Goal: Complete application form: Complete application form

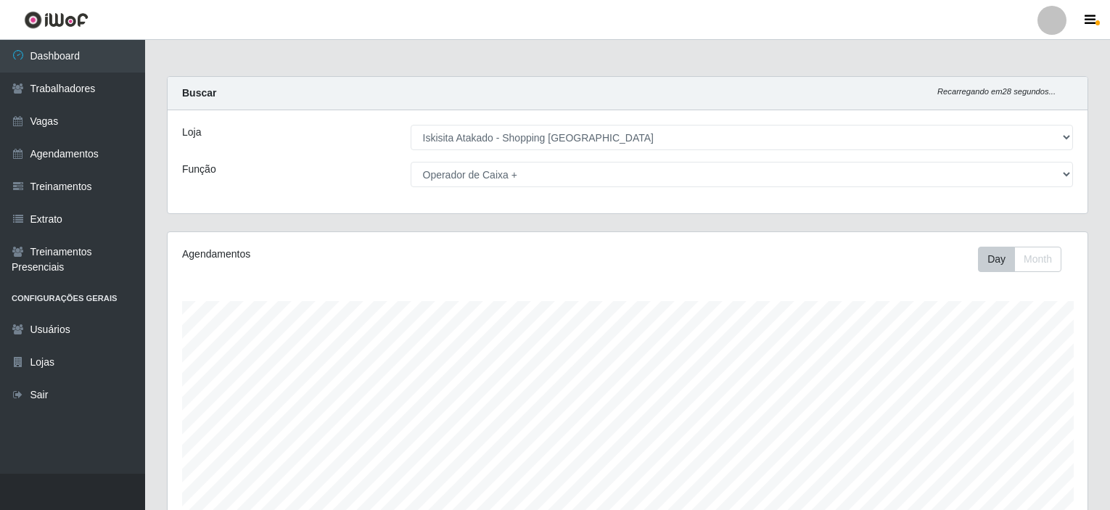
select select "424"
select select "72"
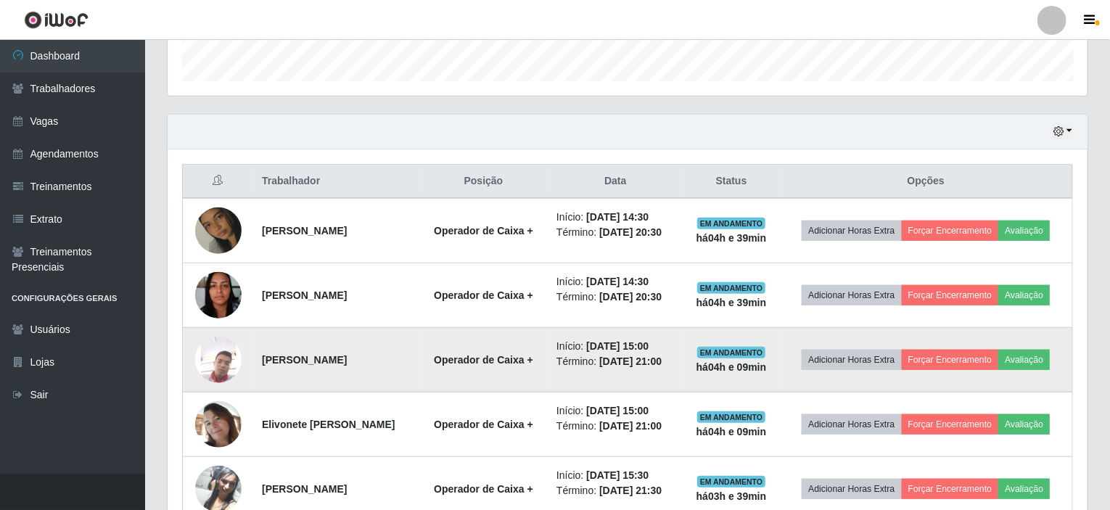
scroll to position [434, 0]
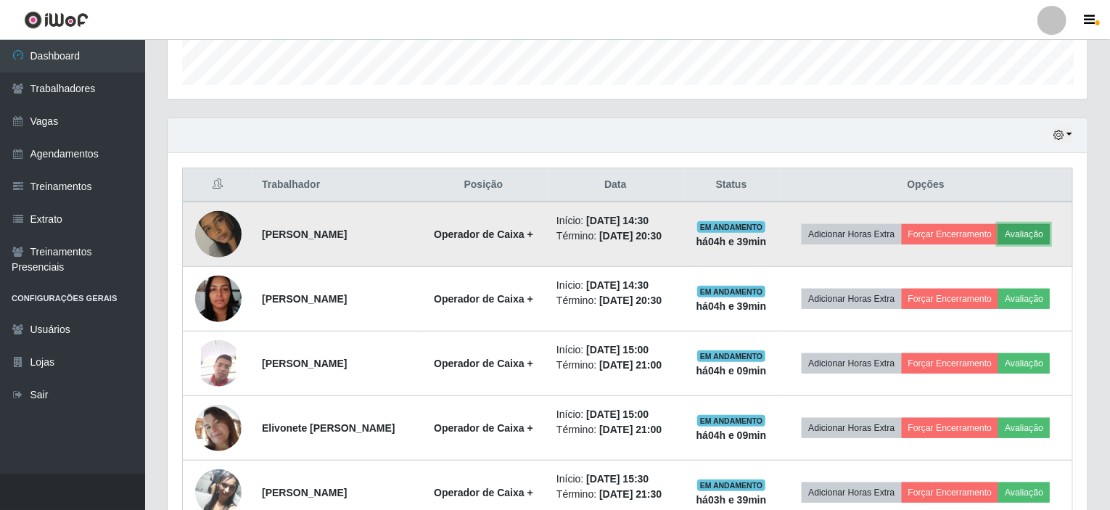
click at [1042, 231] on button "Avaliação" at bounding box center [1023, 234] width 51 height 20
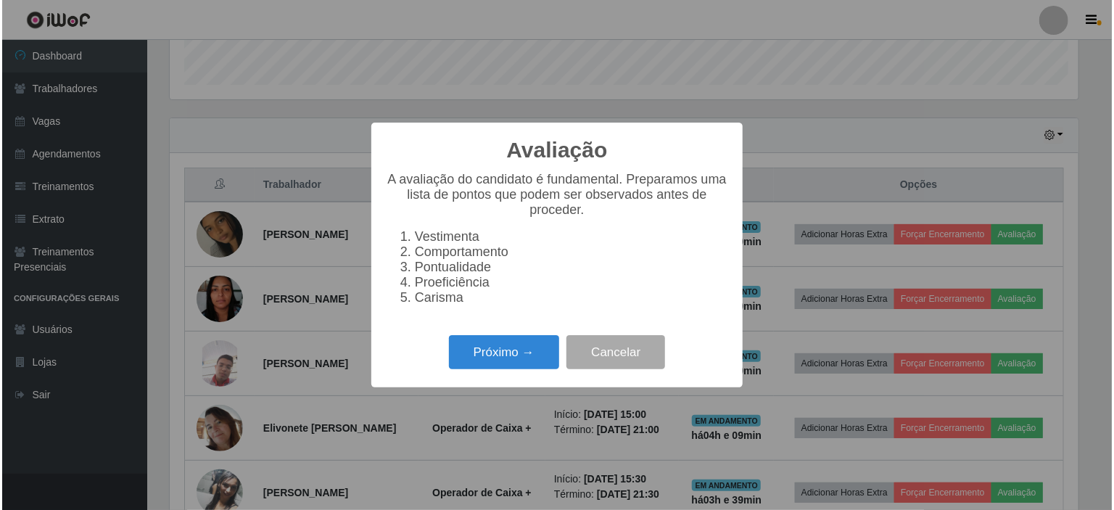
scroll to position [301, 914]
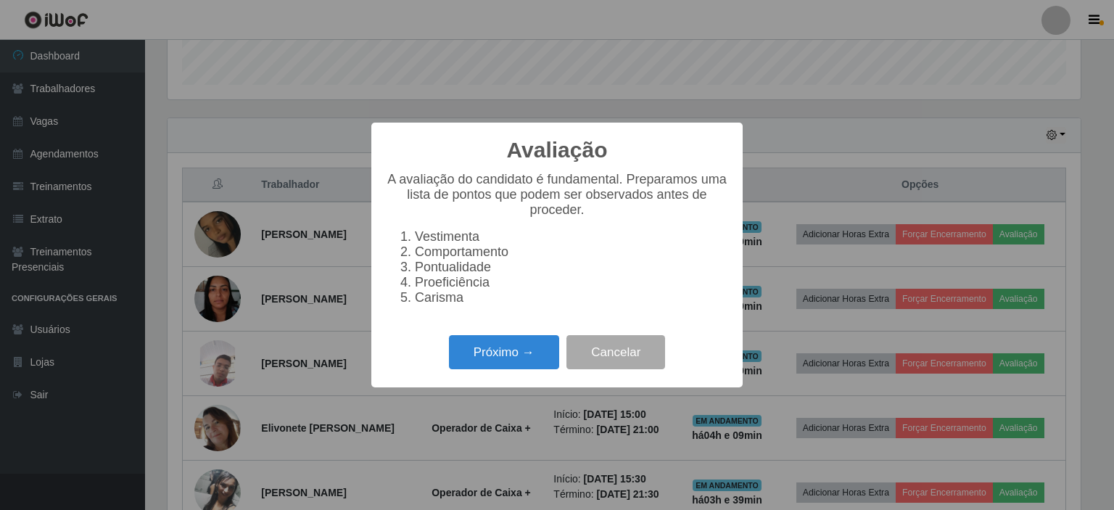
click at [460, 255] on li "Comportamento" at bounding box center [571, 251] width 313 height 15
click at [507, 358] on button "Próximo →" at bounding box center [504, 352] width 110 height 34
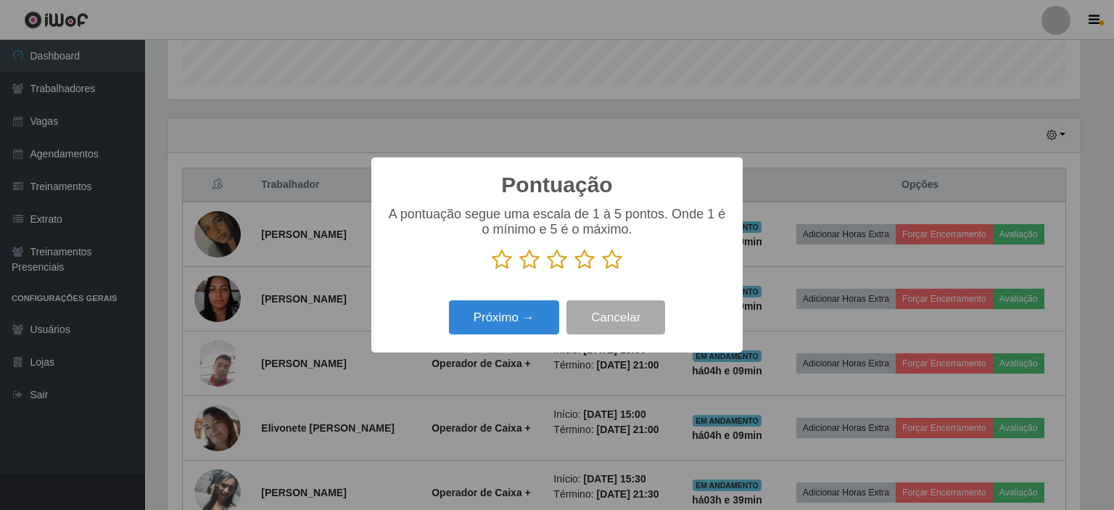
click at [557, 267] on icon at bounding box center [557, 260] width 20 height 22
click at [547, 270] on input "radio" at bounding box center [547, 270] width 0 height 0
click at [519, 325] on button "Próximo →" at bounding box center [504, 317] width 110 height 34
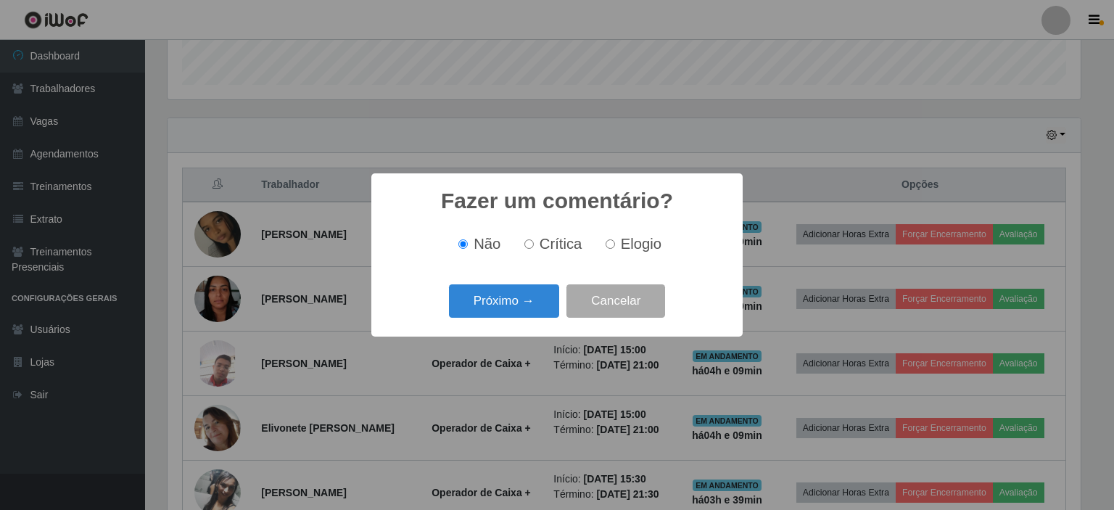
click at [531, 242] on input "Crítica" at bounding box center [528, 243] width 9 height 9
radio input "true"
click at [519, 296] on button "Próximo →" at bounding box center [504, 301] width 110 height 34
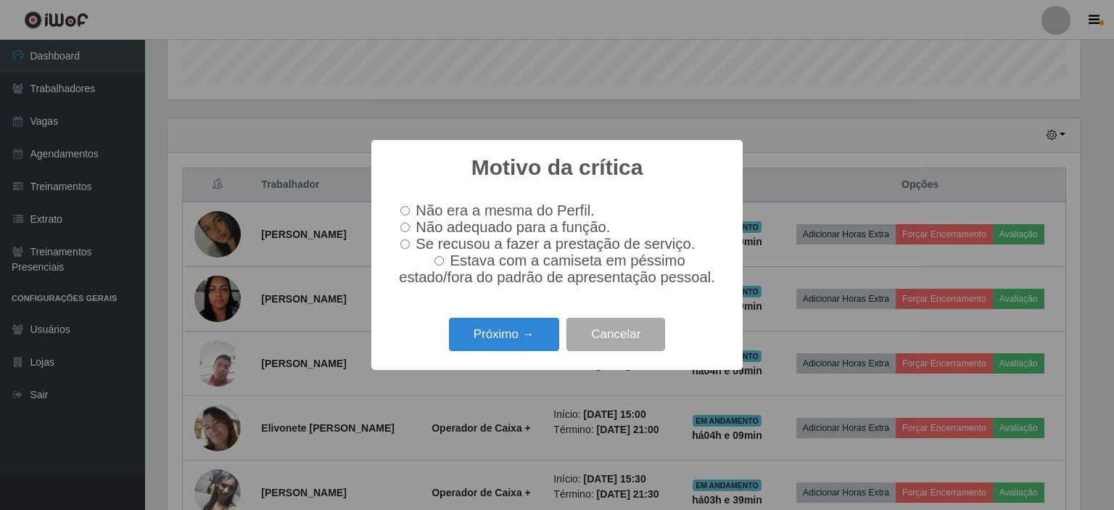
click at [406, 223] on input "Não adequado para a função." at bounding box center [404, 227] width 9 height 9
radio input "true"
click at [493, 333] on button "Próximo →" at bounding box center [504, 335] width 110 height 34
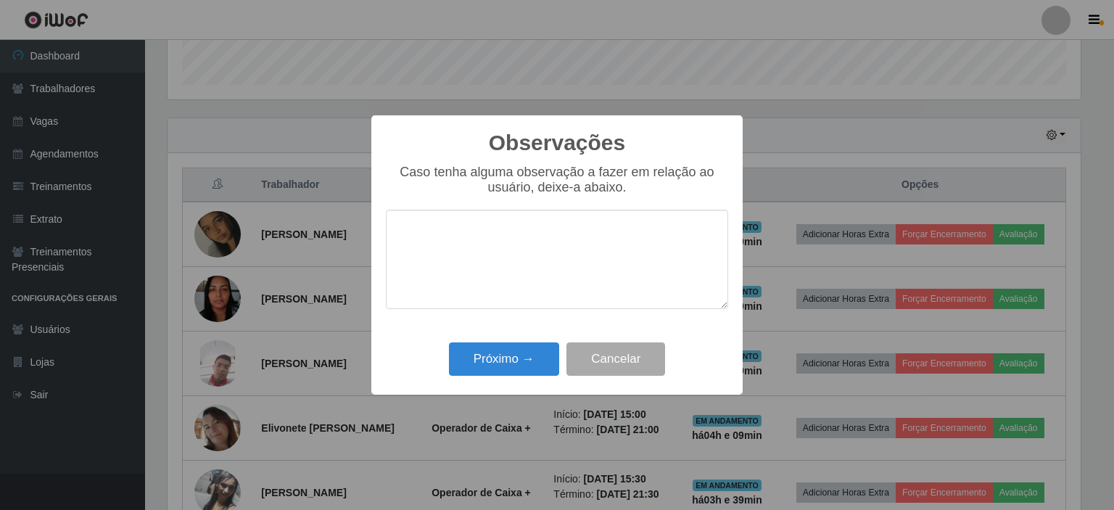
click at [541, 272] on textarea at bounding box center [557, 259] width 342 height 99
type textarea "m"
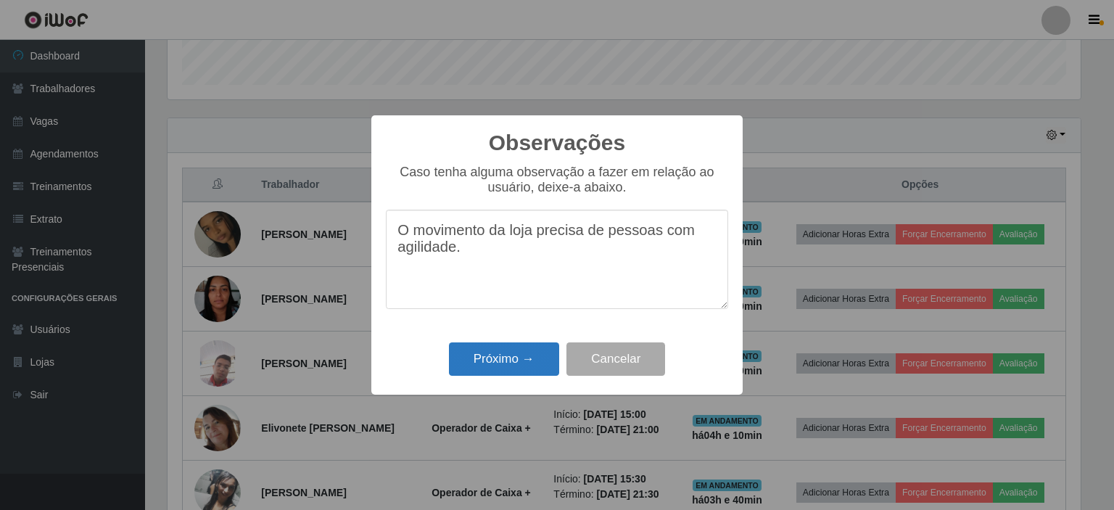
type textarea "O movimento da loja precisa de pessoas com agilidade."
click at [484, 362] on button "Próximo →" at bounding box center [504, 359] width 110 height 34
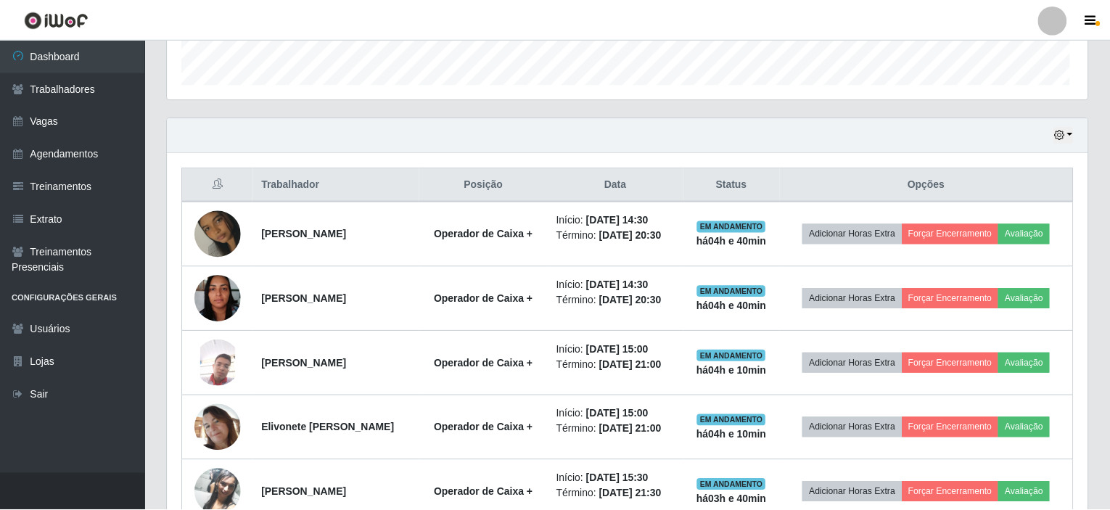
scroll to position [301, 920]
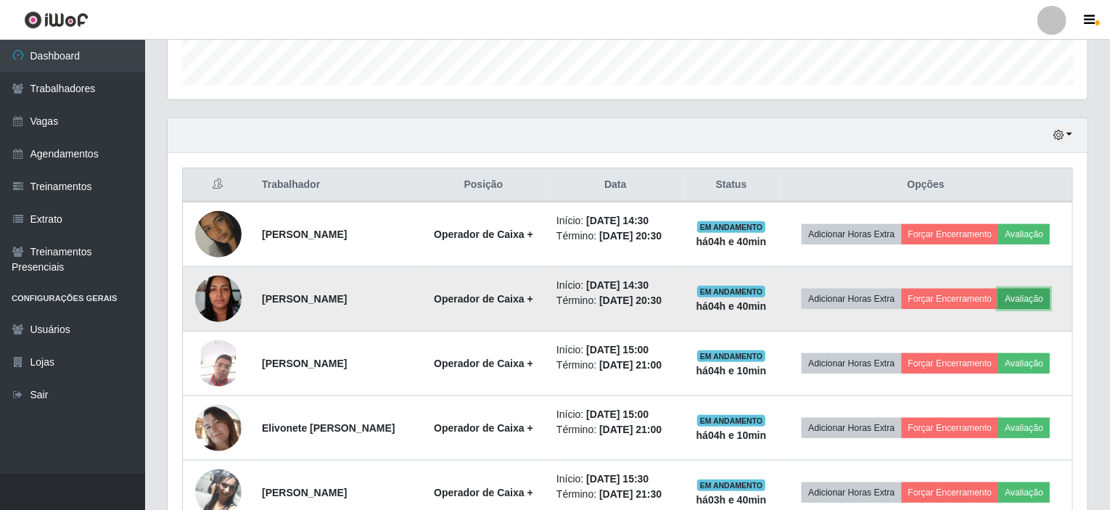
click at [1032, 294] on button "Avaliação" at bounding box center [1023, 299] width 51 height 20
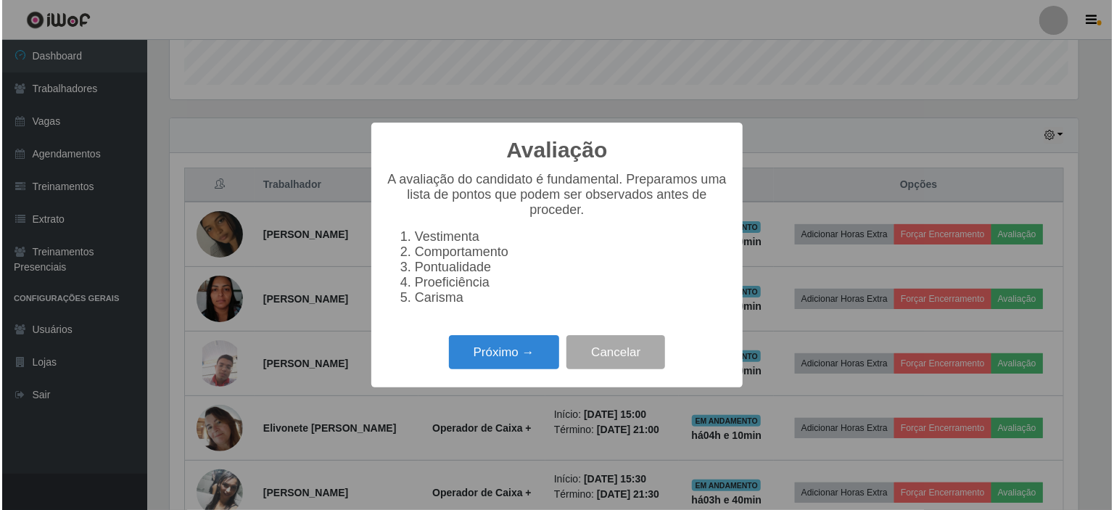
scroll to position [301, 914]
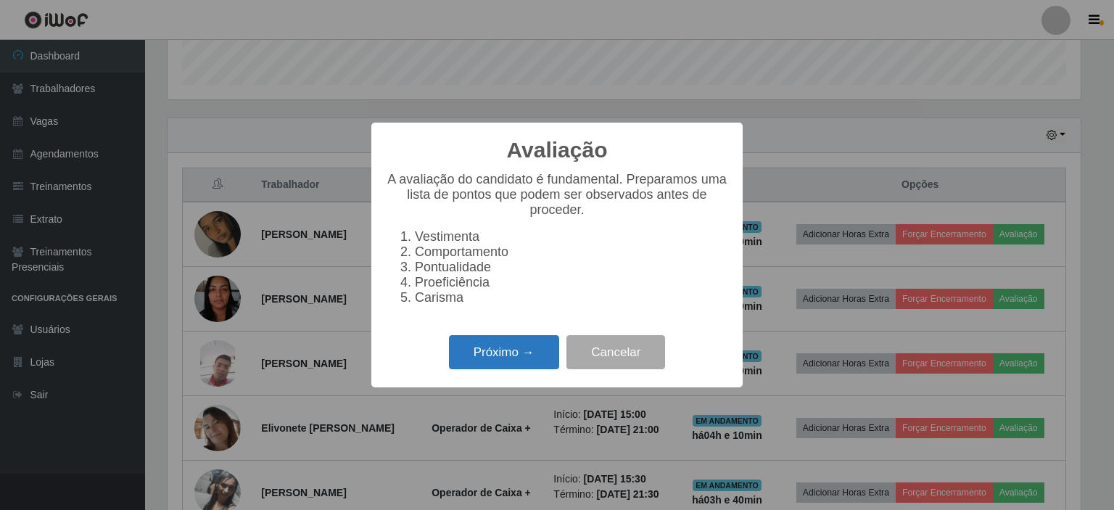
click at [499, 359] on button "Próximo →" at bounding box center [504, 352] width 110 height 34
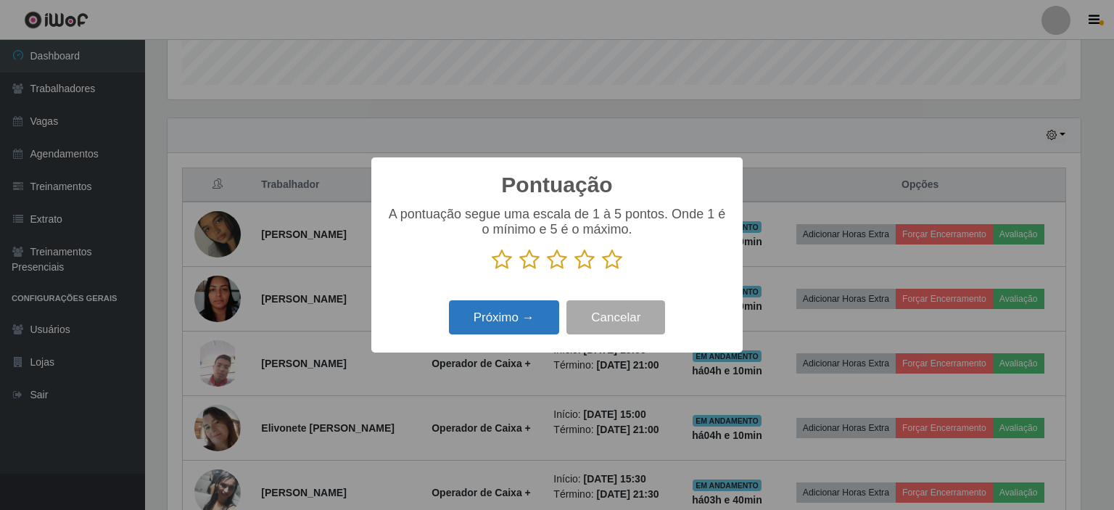
scroll to position [724875, 724263]
click at [611, 258] on icon at bounding box center [612, 260] width 20 height 22
click at [602, 270] on input "radio" at bounding box center [602, 270] width 0 height 0
click at [521, 318] on button "Próximo →" at bounding box center [504, 317] width 110 height 34
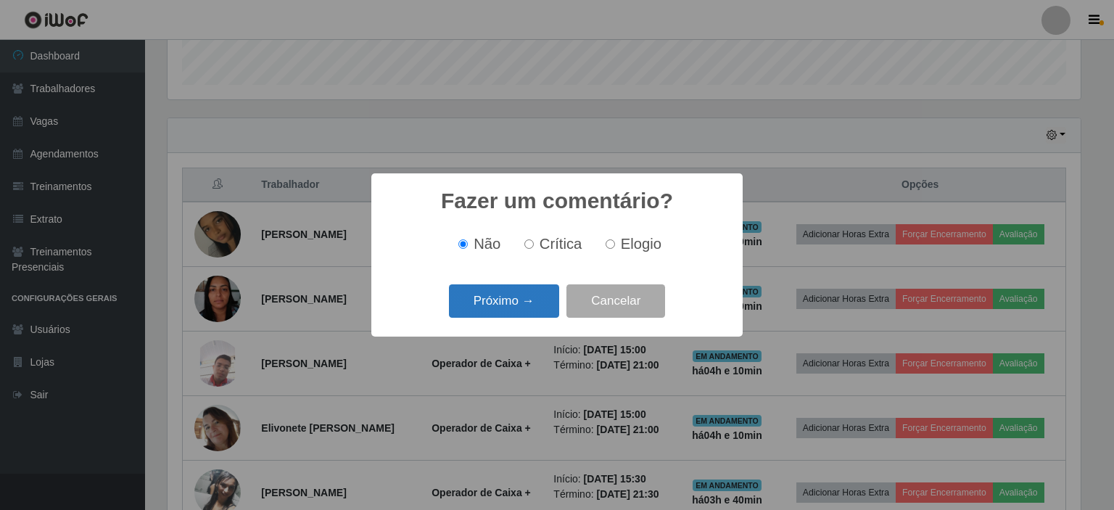
click at [507, 292] on button "Próximo →" at bounding box center [504, 301] width 110 height 34
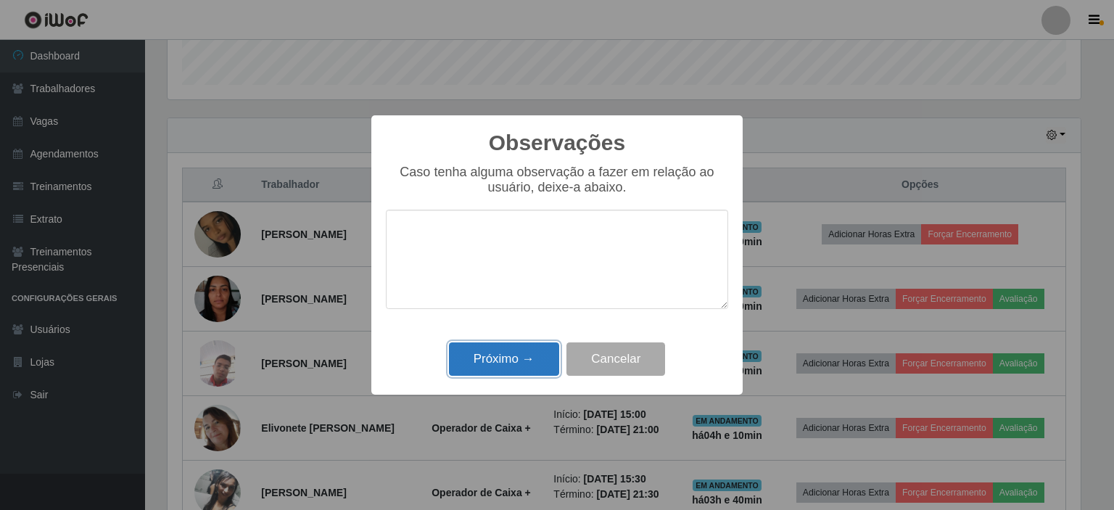
click at [531, 373] on button "Próximo →" at bounding box center [504, 359] width 110 height 34
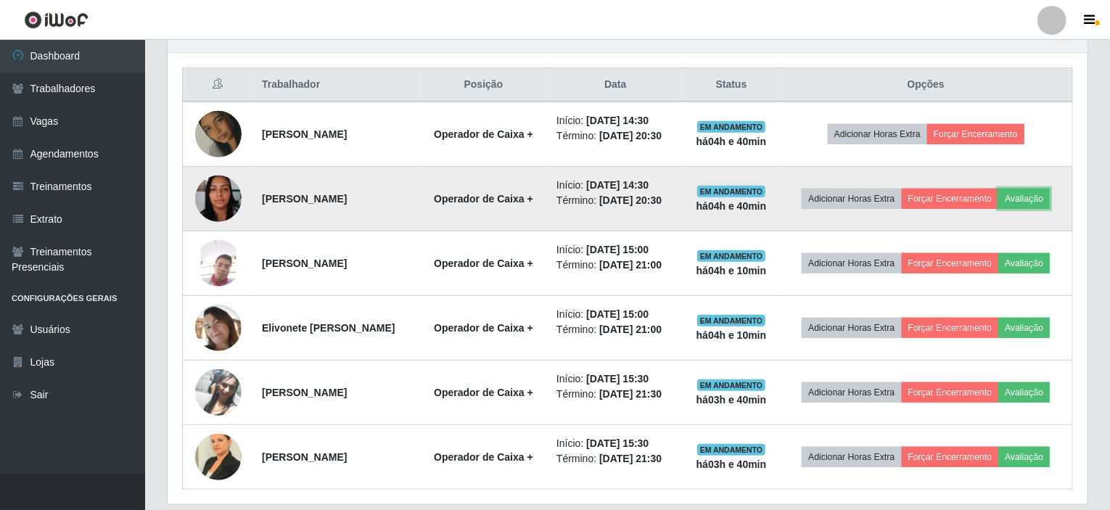
scroll to position [579, 0]
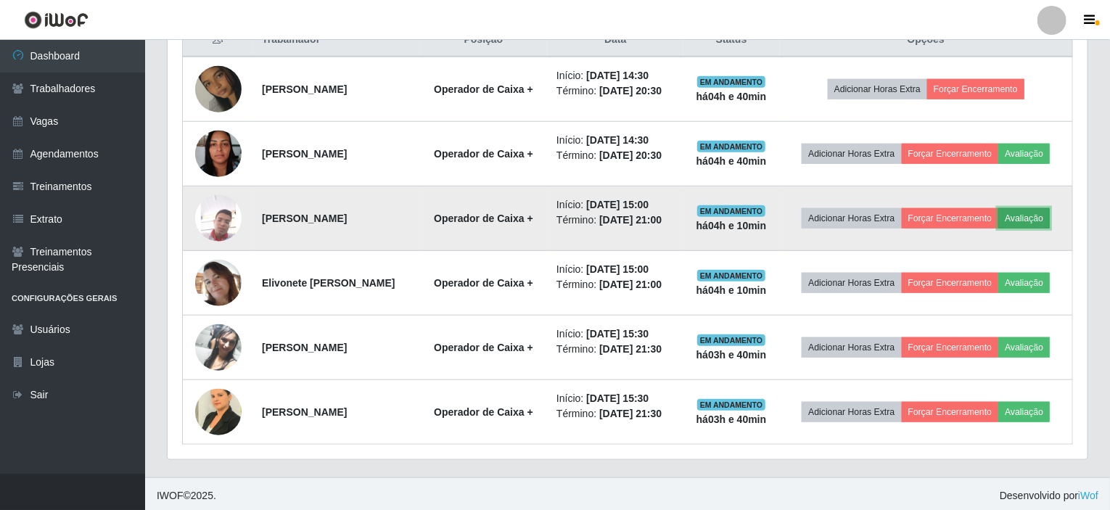
click at [1028, 218] on button "Avaliação" at bounding box center [1023, 218] width 51 height 20
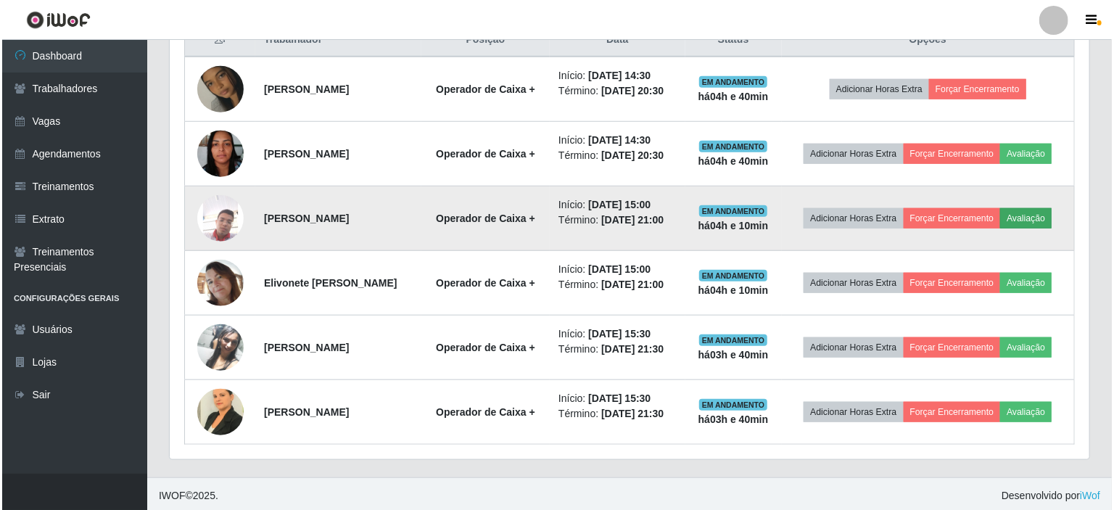
scroll to position [301, 914]
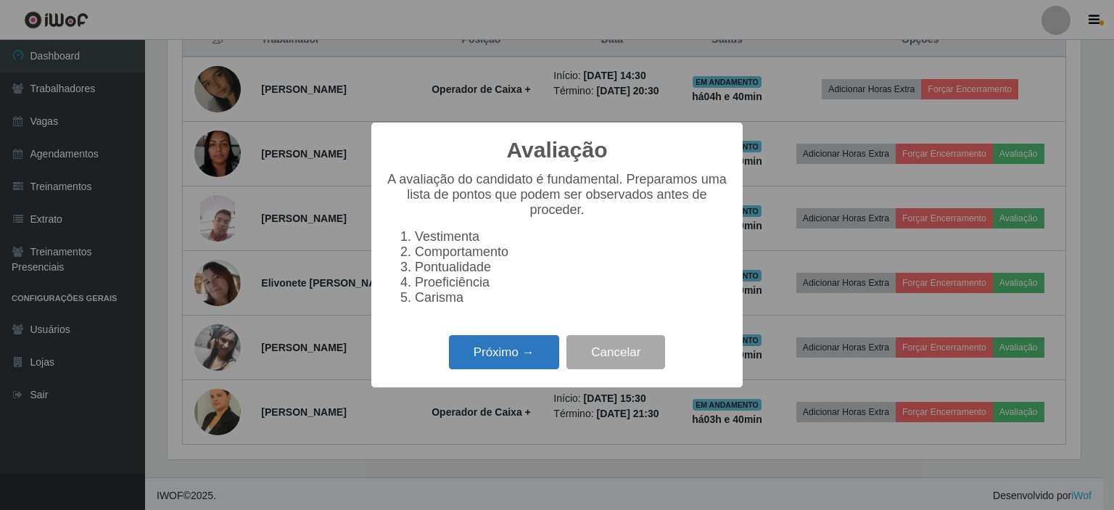
click at [487, 369] on button "Próximo →" at bounding box center [504, 352] width 110 height 34
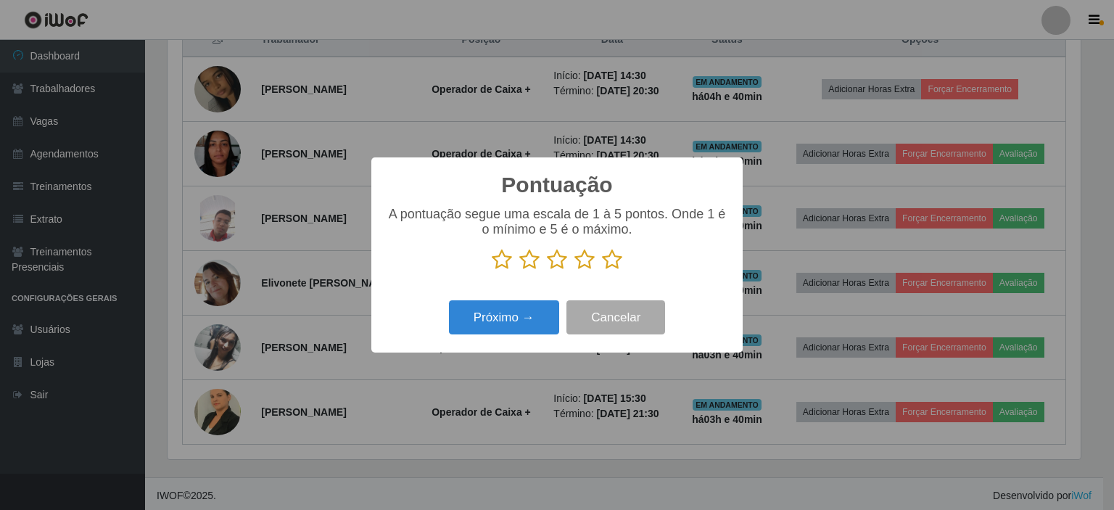
scroll to position [724875, 724263]
click at [556, 263] on icon at bounding box center [557, 260] width 20 height 22
click at [547, 270] on input "radio" at bounding box center [547, 270] width 0 height 0
click at [520, 321] on button "Próximo →" at bounding box center [504, 317] width 110 height 34
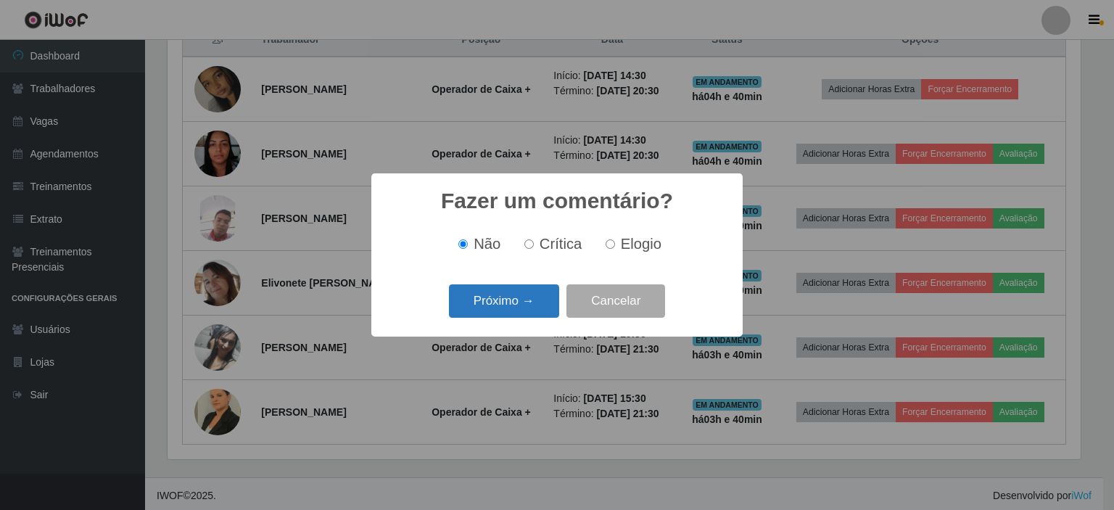
click at [511, 298] on button "Próximo →" at bounding box center [504, 301] width 110 height 34
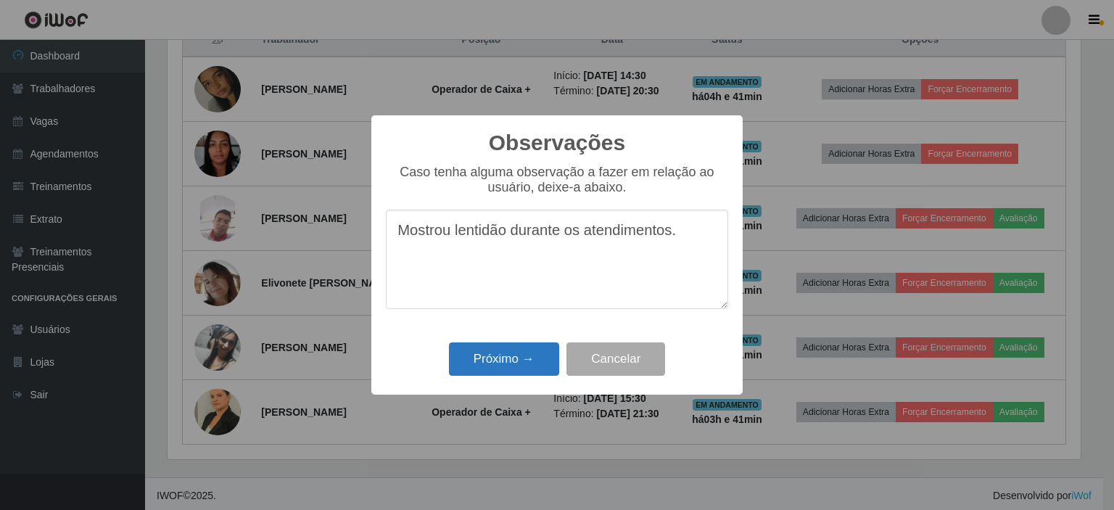
type textarea "Mostrou lentidão durante os atendimentos."
click at [493, 364] on button "Próximo →" at bounding box center [504, 359] width 110 height 34
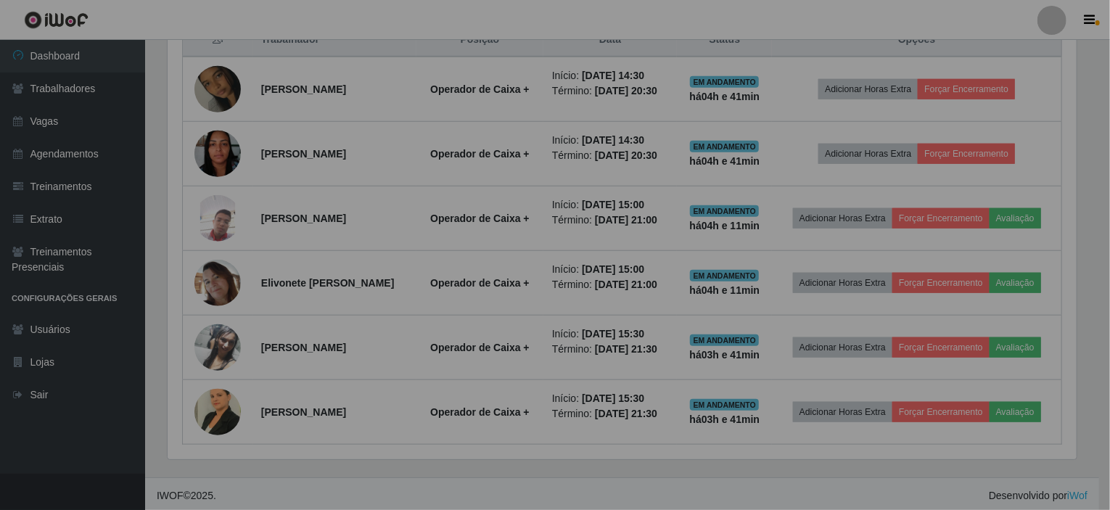
scroll to position [301, 920]
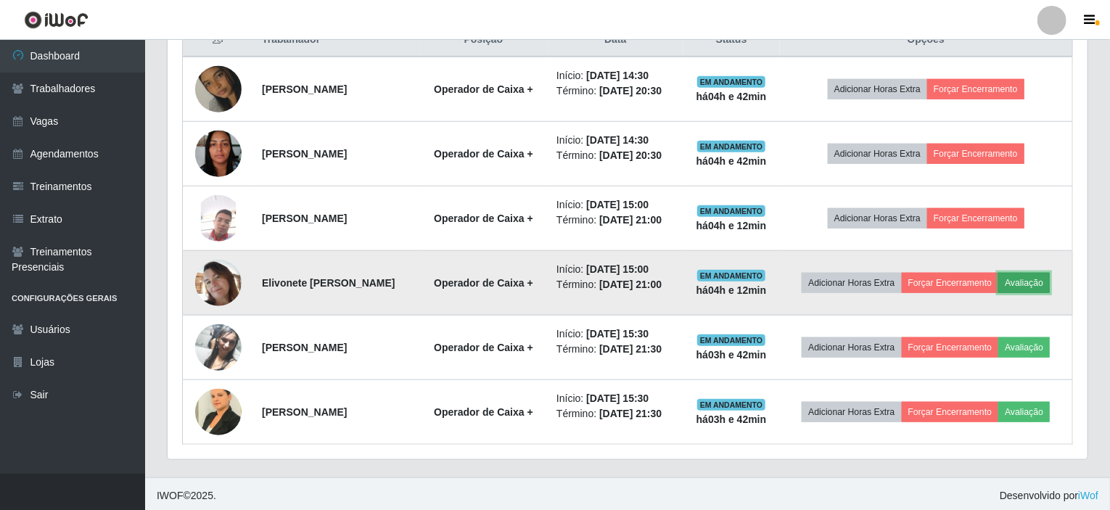
click at [1045, 284] on button "Avaliação" at bounding box center [1023, 283] width 51 height 20
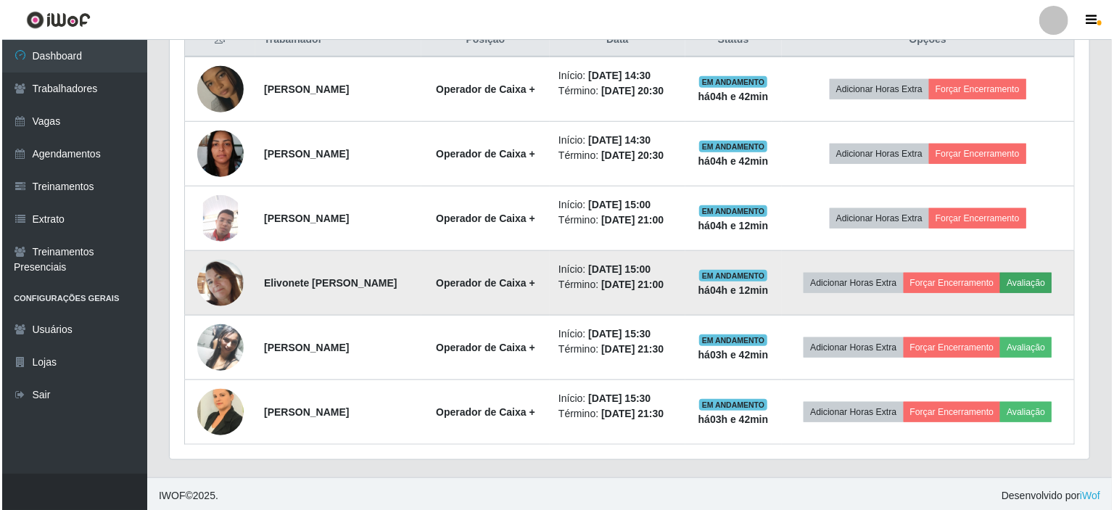
scroll to position [301, 914]
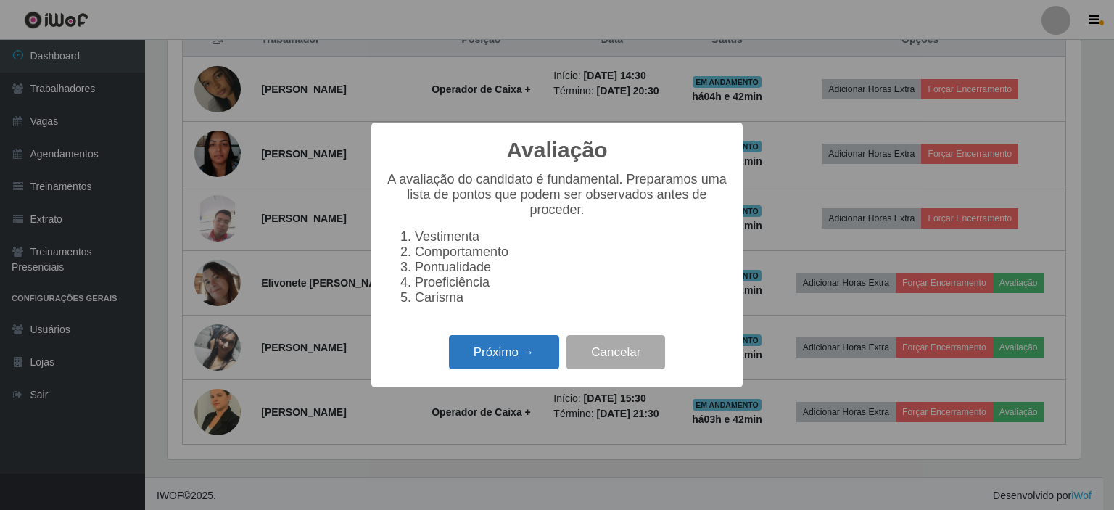
click at [476, 366] on button "Próximo →" at bounding box center [504, 352] width 110 height 34
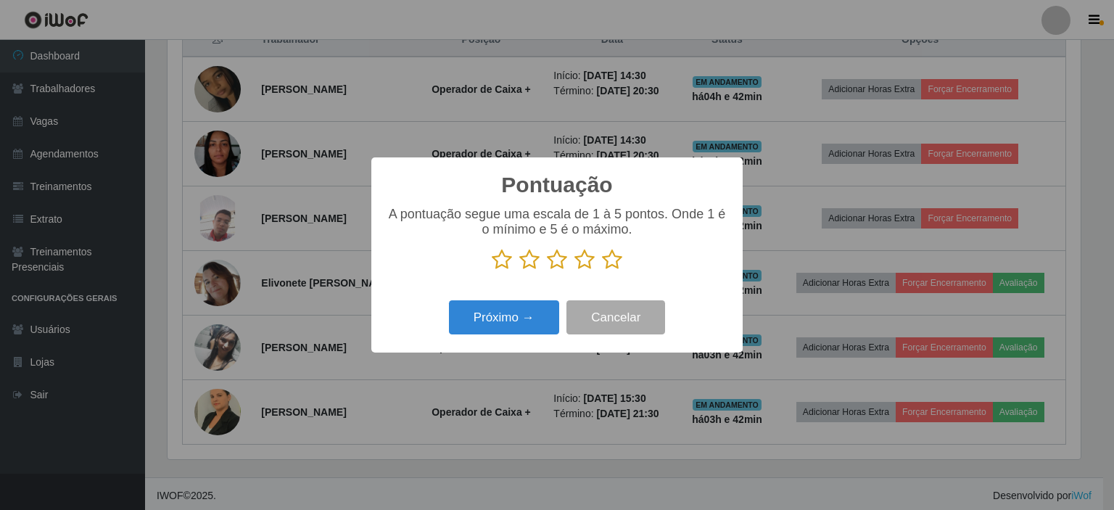
click at [606, 260] on icon at bounding box center [612, 260] width 20 height 22
click at [602, 270] on input "radio" at bounding box center [602, 270] width 0 height 0
click at [516, 323] on button "Próximo →" at bounding box center [504, 317] width 110 height 34
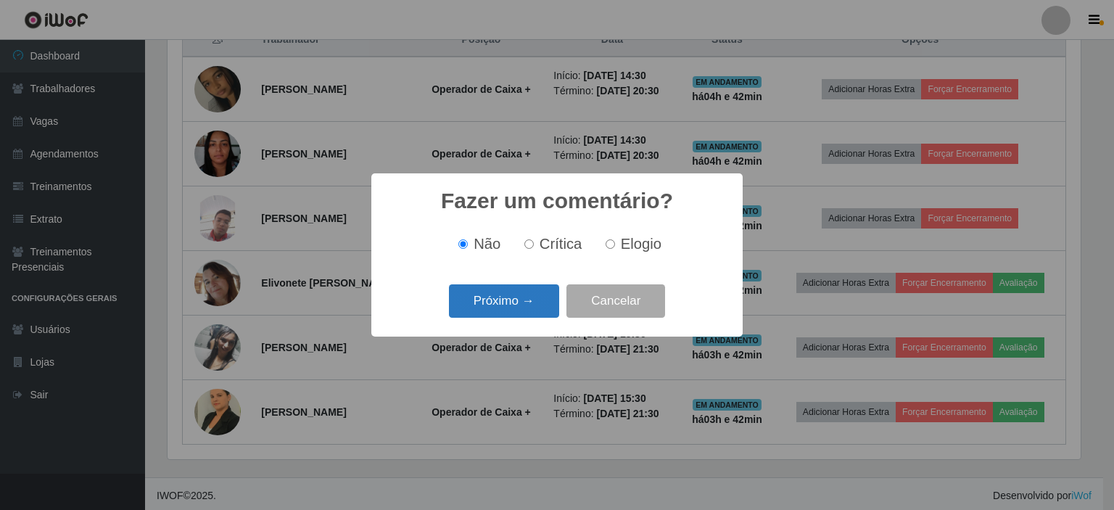
click at [521, 299] on button "Próximo →" at bounding box center [504, 301] width 110 height 34
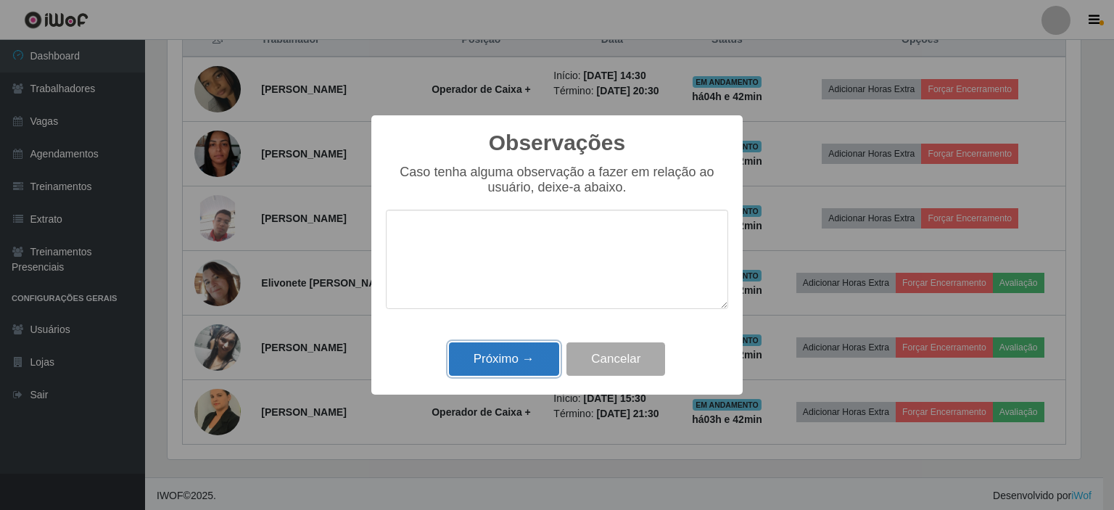
click at [526, 359] on button "Próximo →" at bounding box center [504, 359] width 110 height 34
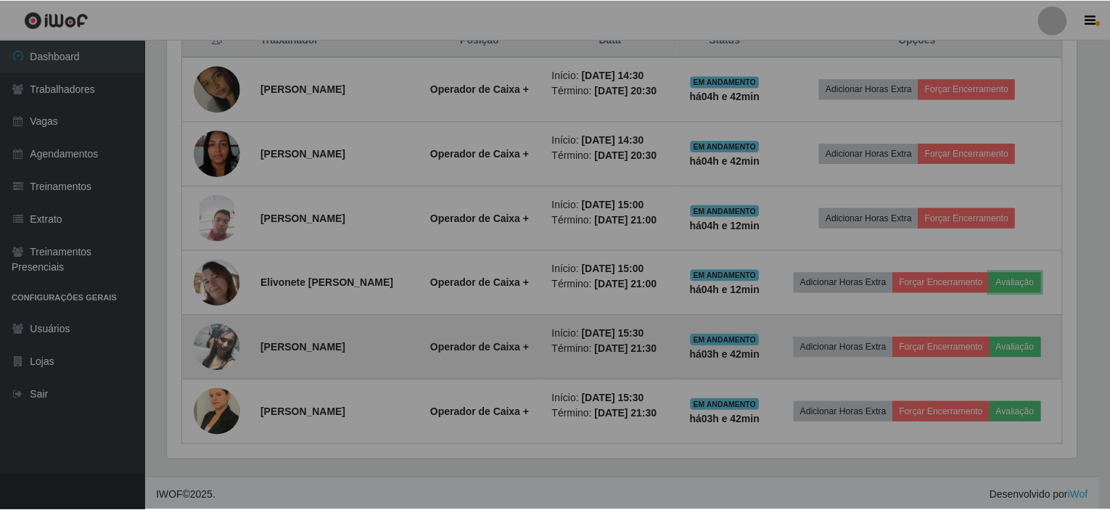
scroll to position [301, 920]
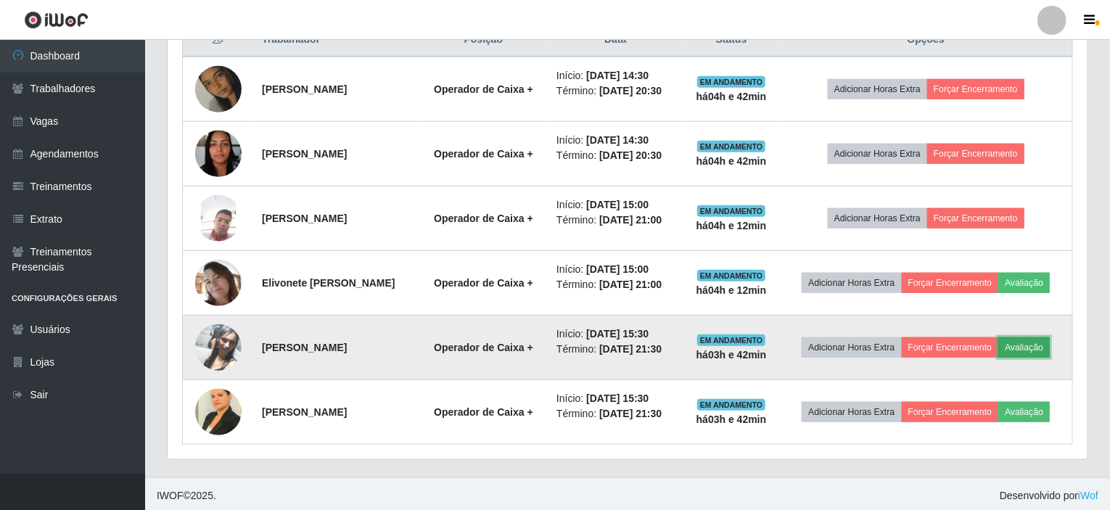
click at [1033, 342] on button "Avaliação" at bounding box center [1023, 347] width 51 height 20
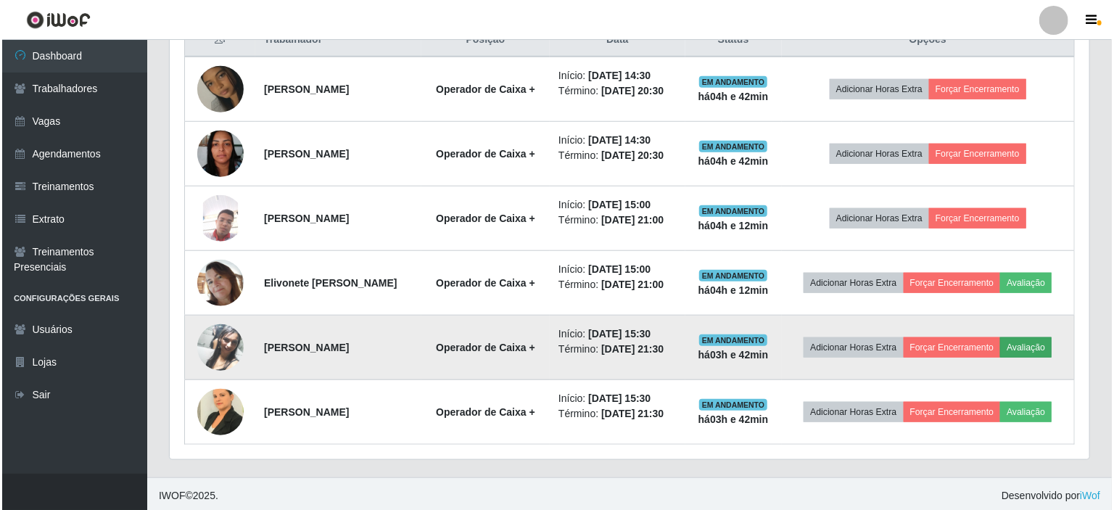
scroll to position [301, 914]
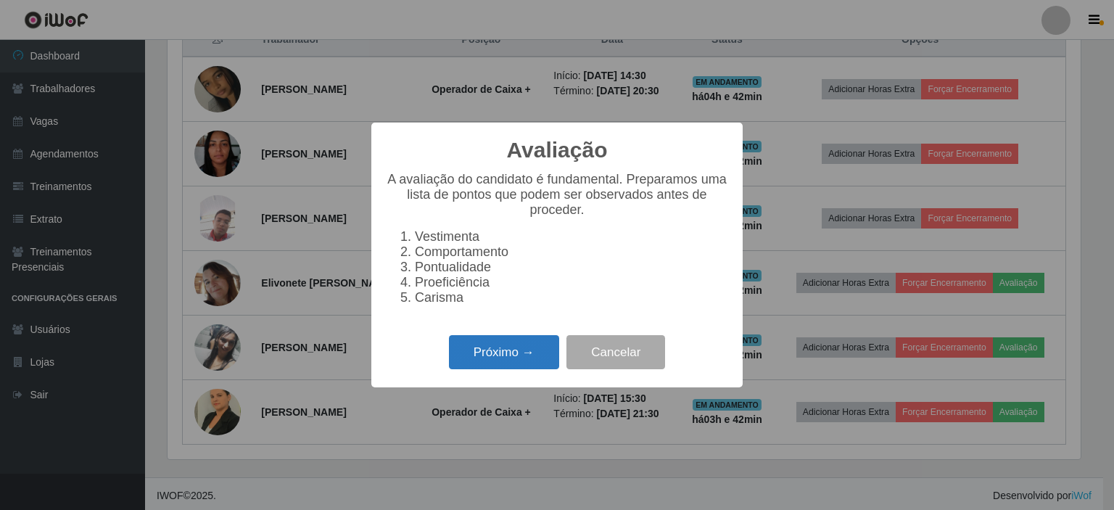
click at [524, 356] on button "Próximo →" at bounding box center [504, 352] width 110 height 34
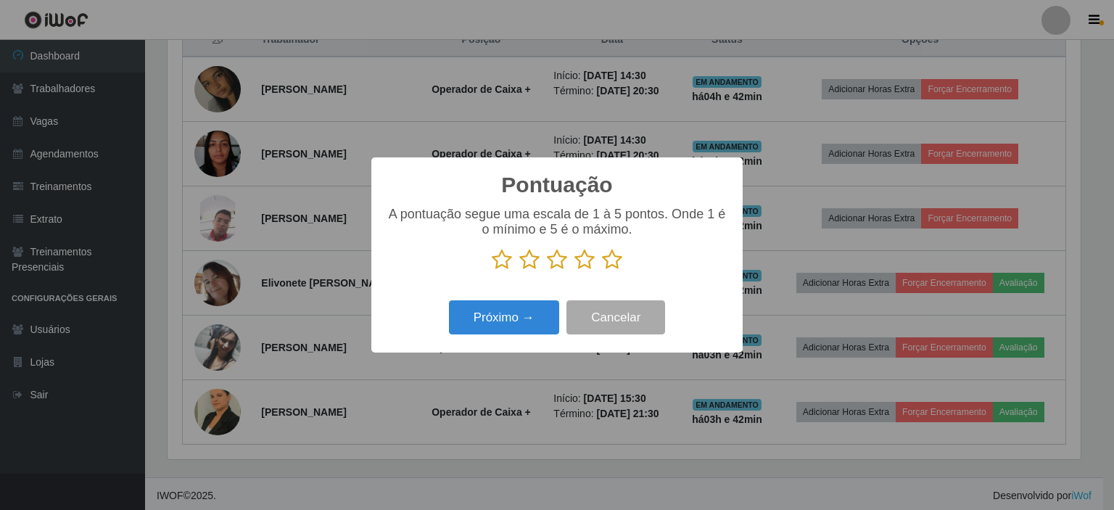
click at [613, 260] on icon at bounding box center [612, 260] width 20 height 22
click at [602, 270] on input "radio" at bounding box center [602, 270] width 0 height 0
click at [532, 312] on button "Próximo →" at bounding box center [504, 317] width 110 height 34
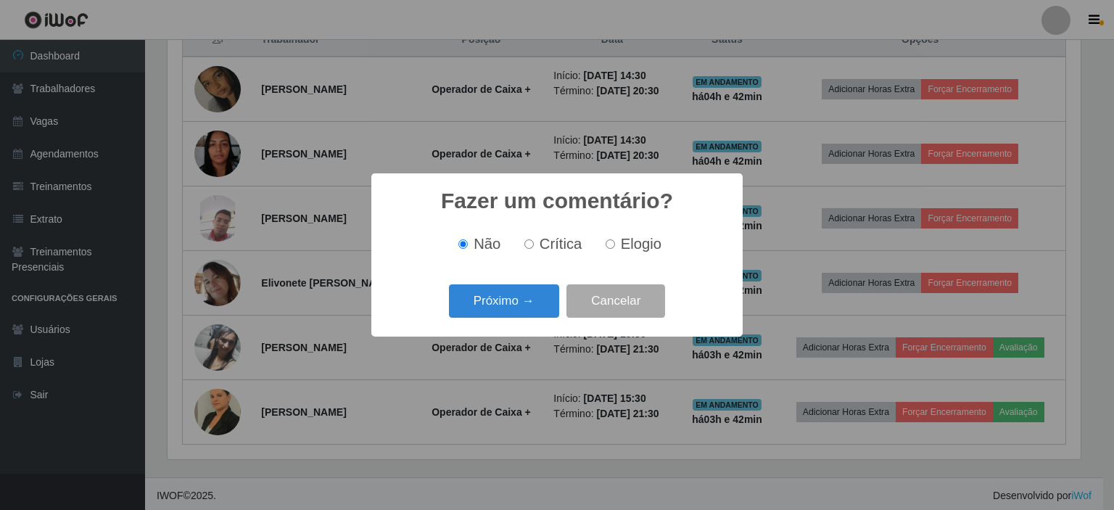
click at [609, 249] on input "Elogio" at bounding box center [610, 243] width 9 height 9
radio input "true"
click at [525, 305] on button "Próximo →" at bounding box center [504, 301] width 110 height 34
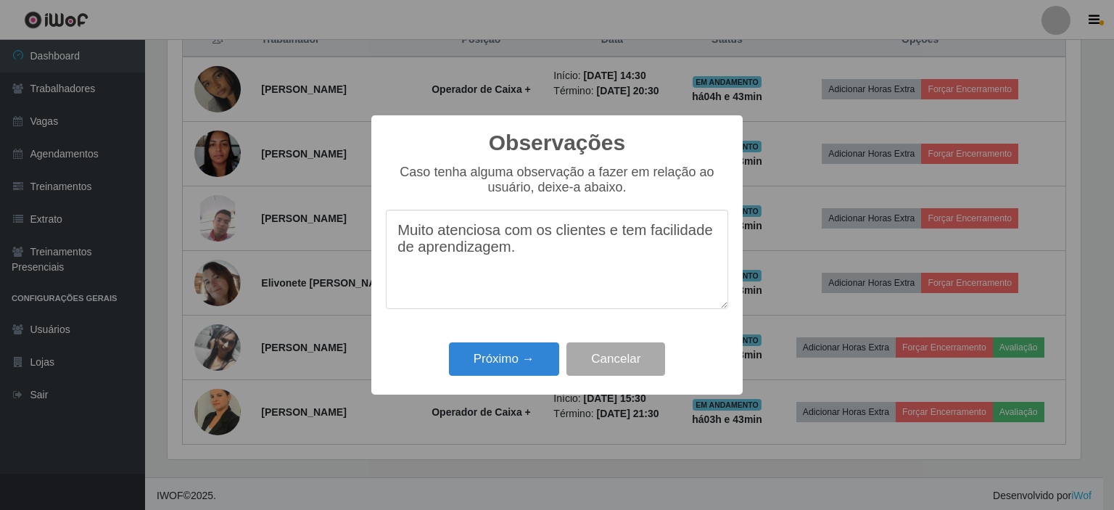
click at [413, 257] on textarea "Muito atenciosa com os clientes e tem facilidade de aprendizagem." at bounding box center [557, 259] width 342 height 99
type textarea "Muito atenciosa com os clientes e tem facilidade na aprendizagem."
click at [499, 367] on button "Próximo →" at bounding box center [504, 359] width 110 height 34
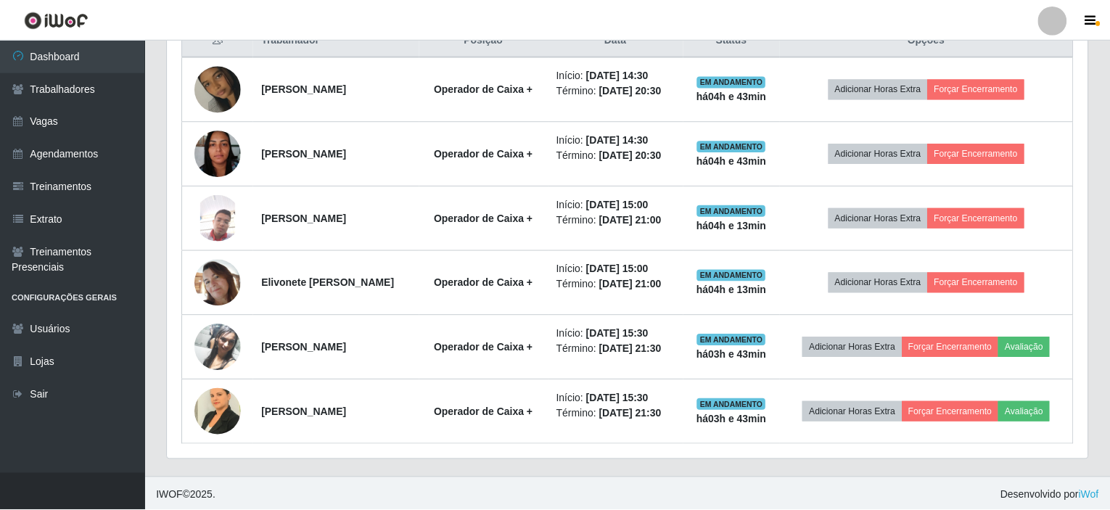
scroll to position [301, 920]
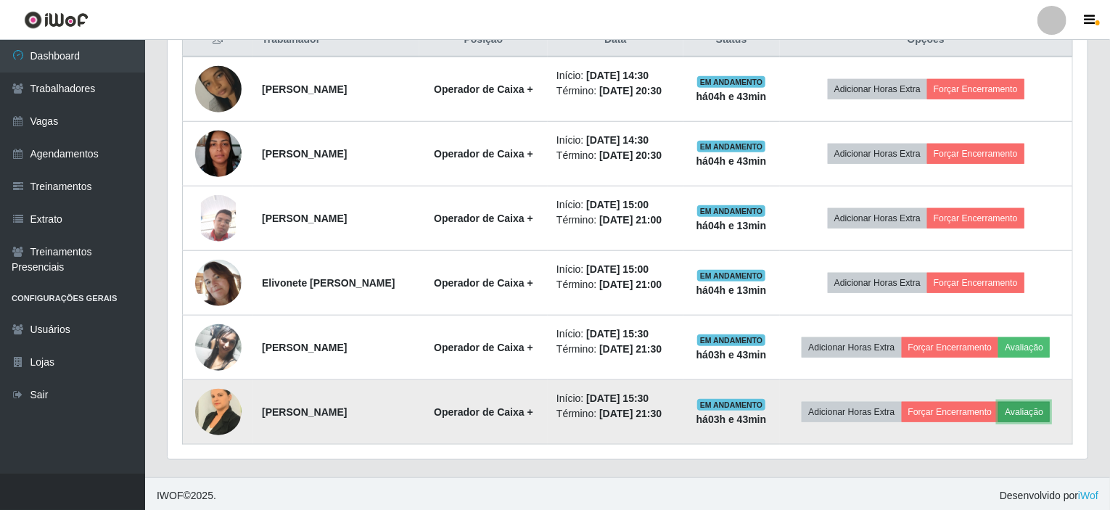
click at [1024, 405] on button "Avaliação" at bounding box center [1023, 412] width 51 height 20
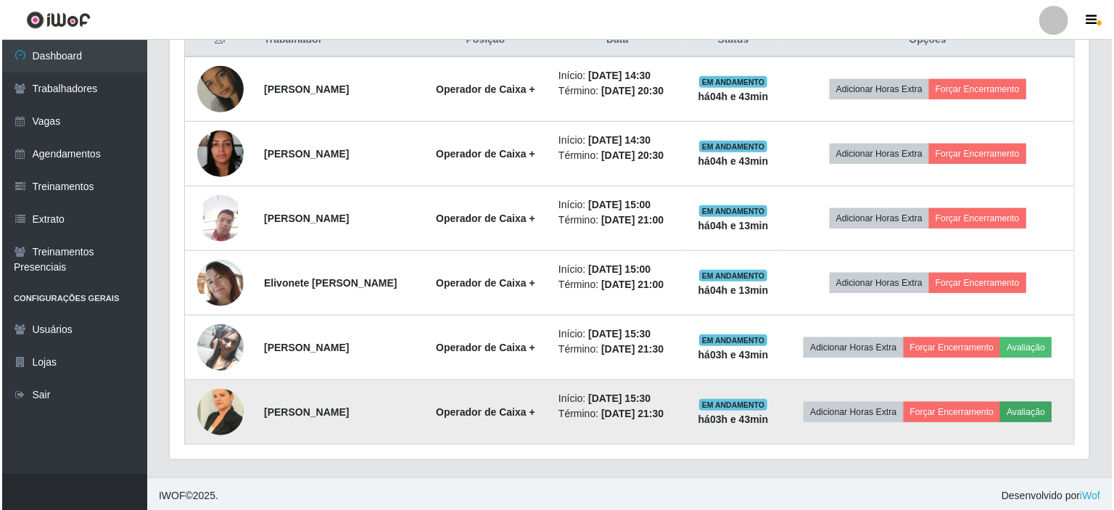
scroll to position [301, 914]
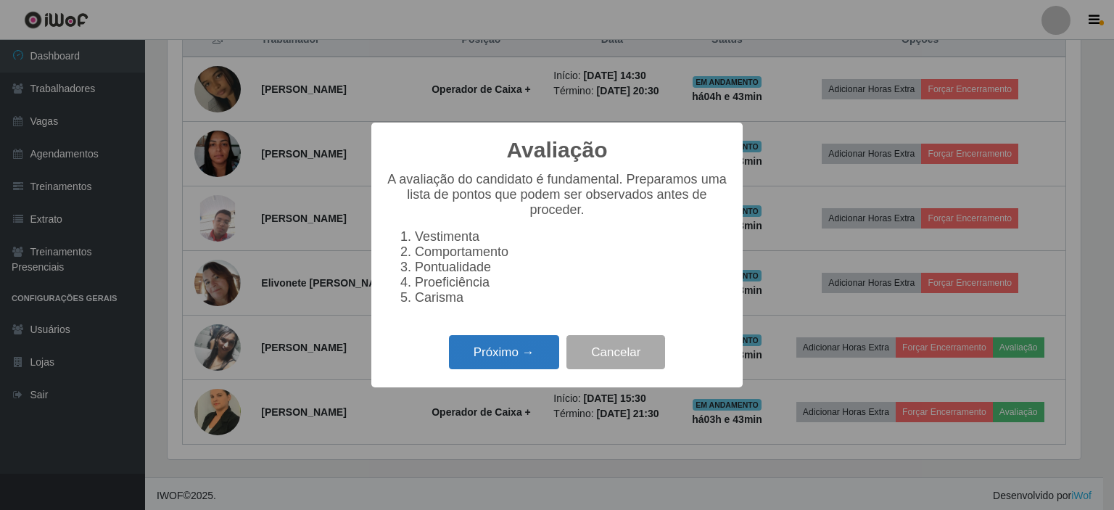
click at [504, 369] on button "Próximo →" at bounding box center [504, 352] width 110 height 34
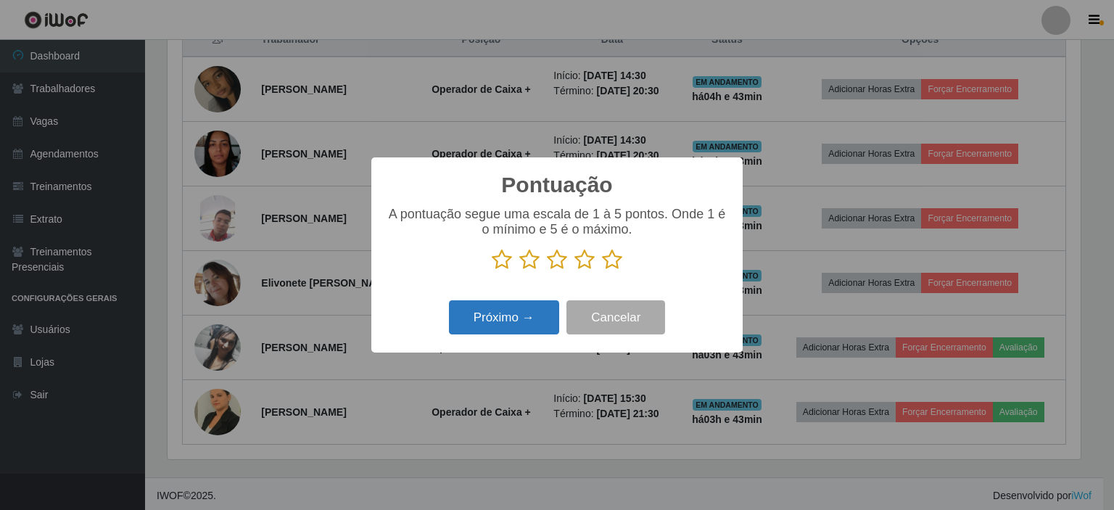
scroll to position [724875, 724263]
click at [616, 263] on icon at bounding box center [612, 260] width 20 height 22
click at [602, 270] on input "radio" at bounding box center [602, 270] width 0 height 0
click at [514, 314] on button "Próximo →" at bounding box center [504, 317] width 110 height 34
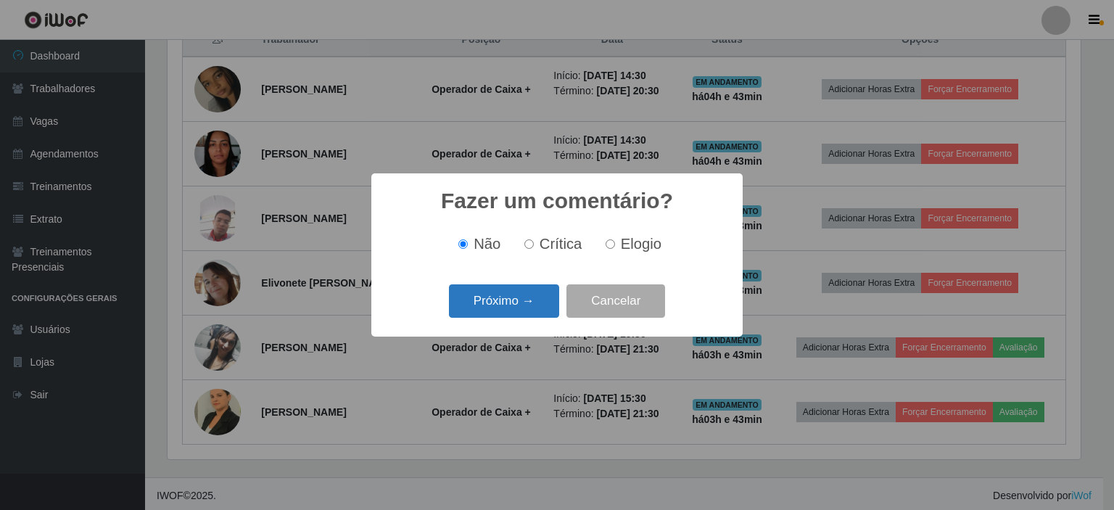
click at [483, 295] on button "Próximo →" at bounding box center [504, 301] width 110 height 34
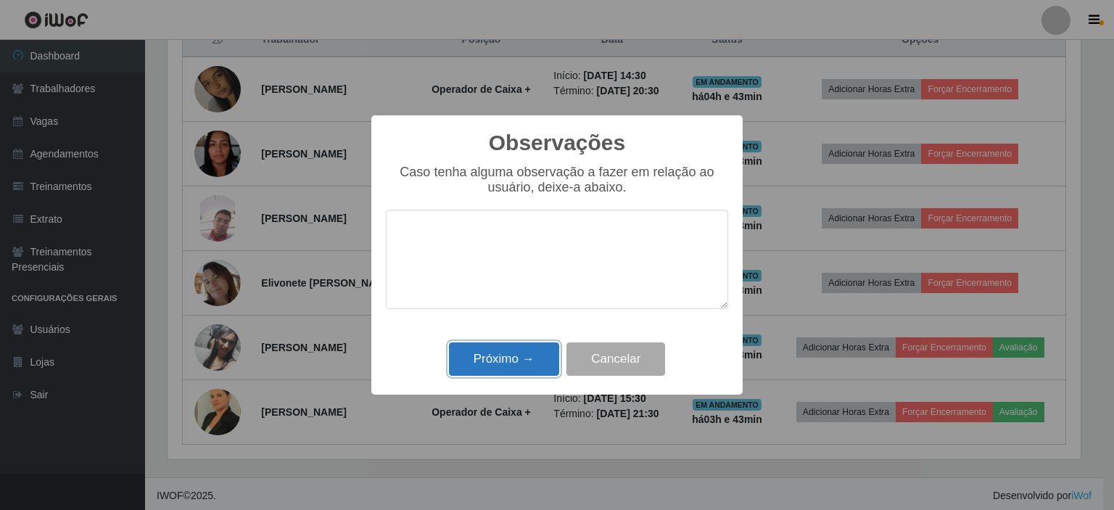
click at [517, 363] on button "Próximo →" at bounding box center [504, 359] width 110 height 34
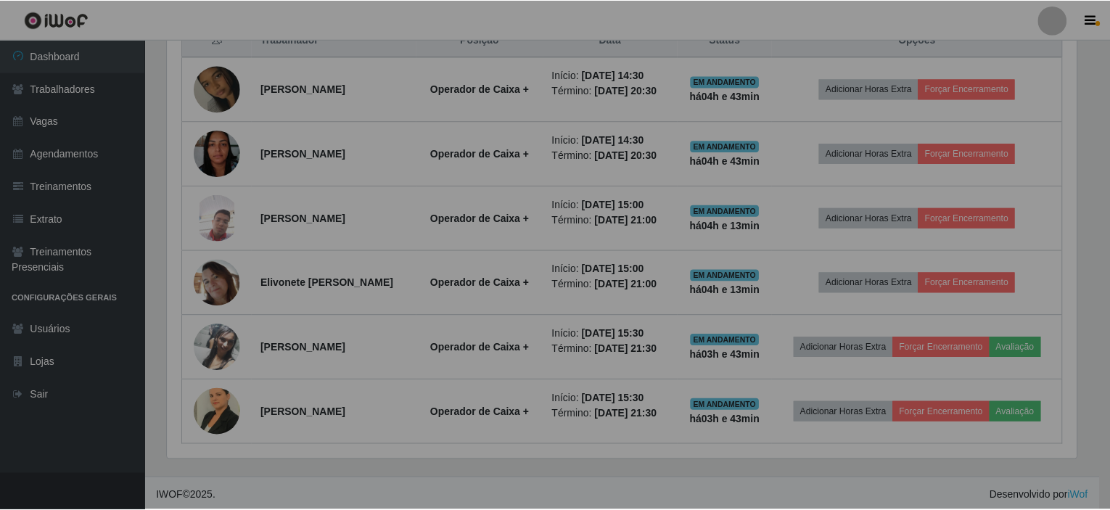
scroll to position [301, 920]
